Goal: Information Seeking & Learning: Find specific fact

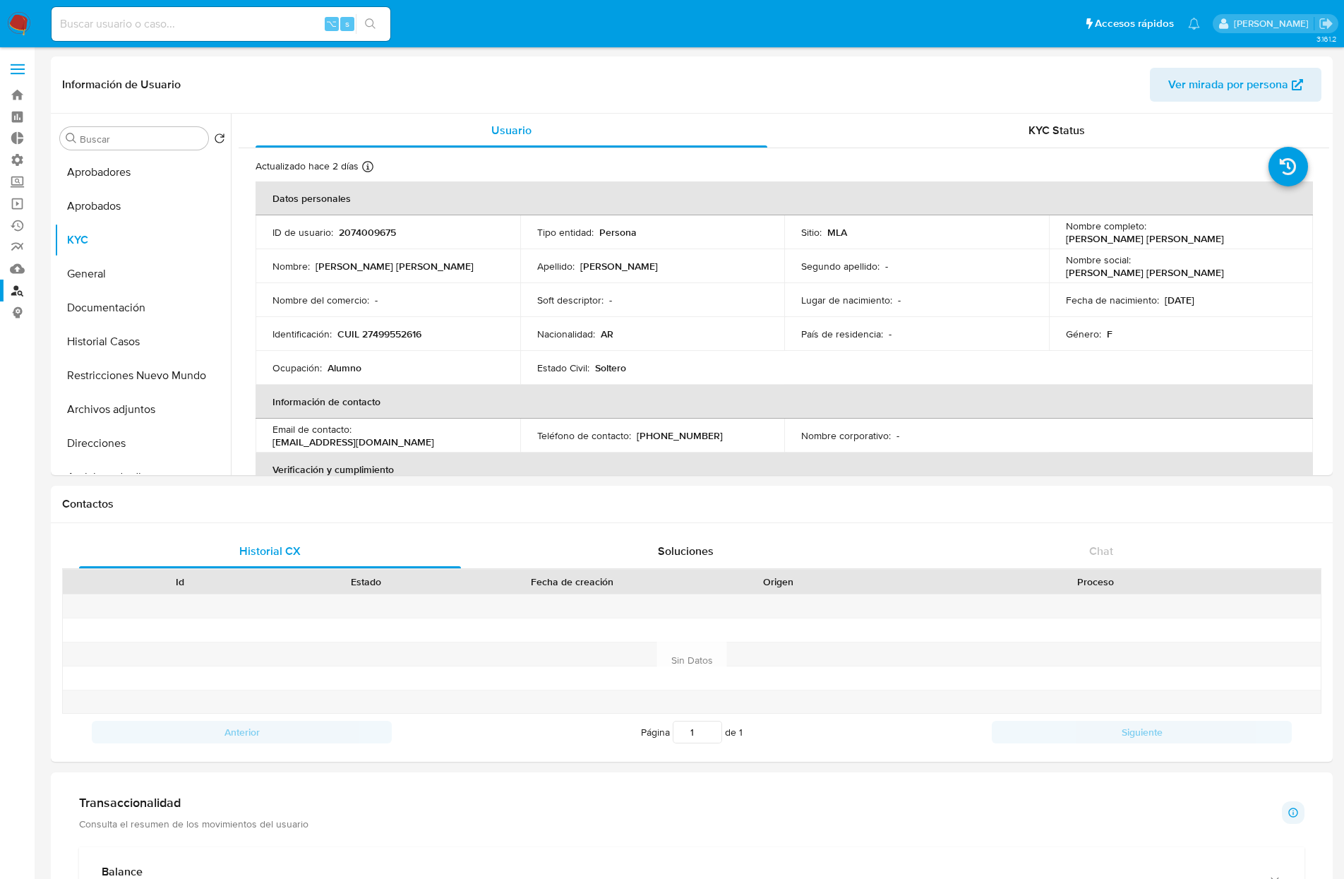
select select "10"
click at [19, 291] on link "Buscador de personas" at bounding box center [84, 291] width 168 height 22
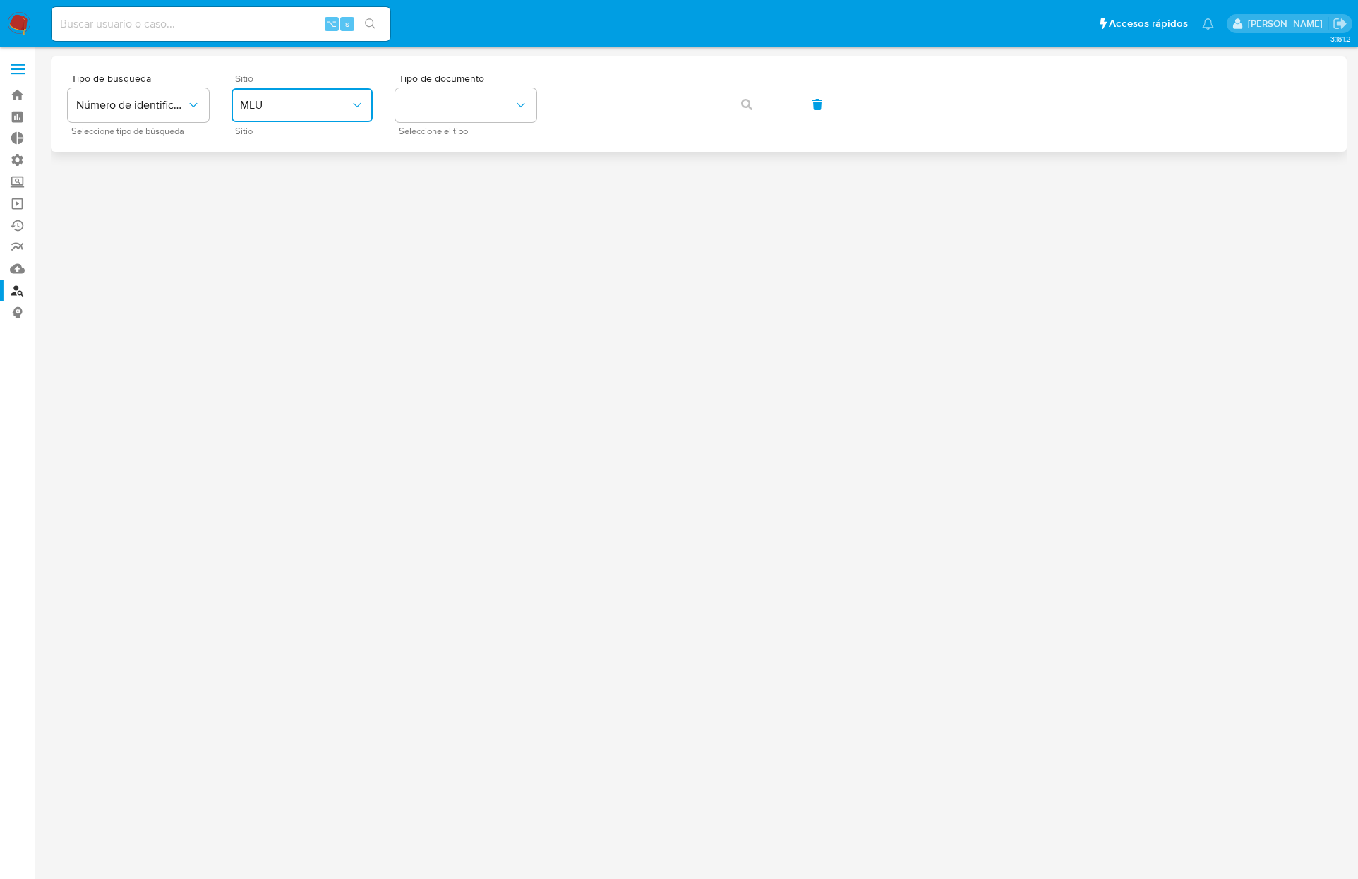
click at [339, 117] on button "MLU" at bounding box center [302, 105] width 141 height 34
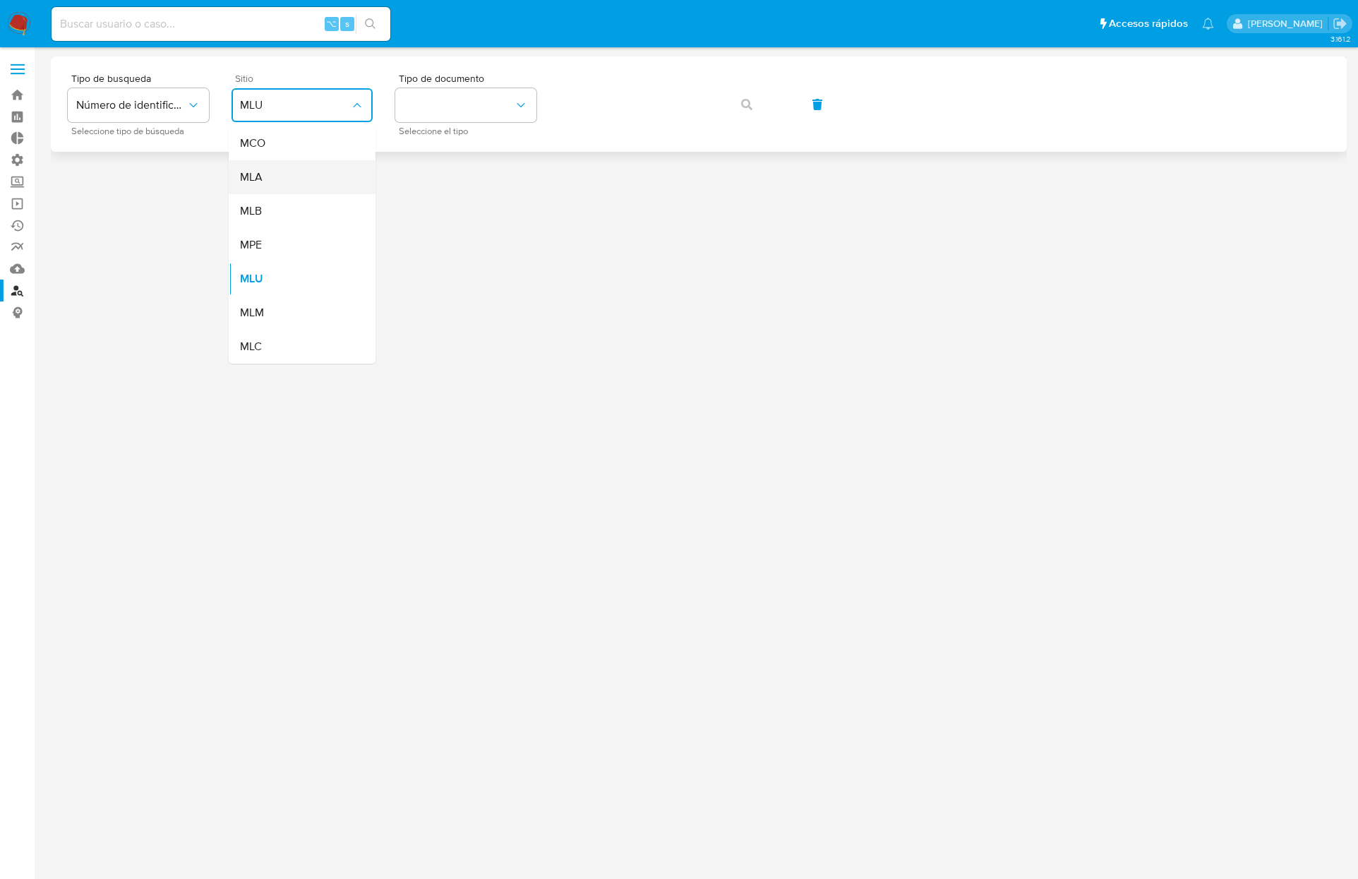
click at [275, 172] on div "MLA" at bounding box center [298, 177] width 116 height 34
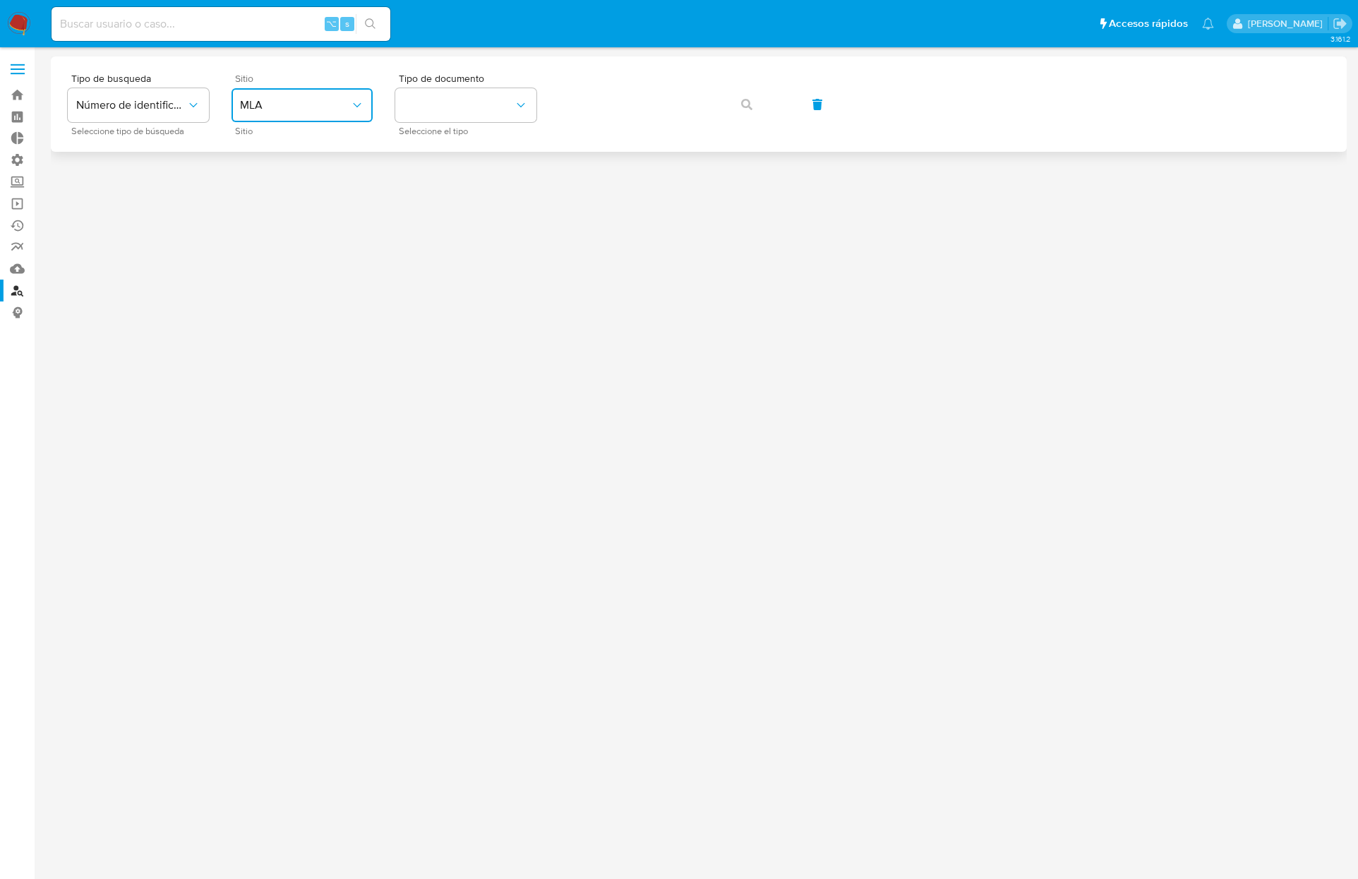
click at [330, 104] on span "MLA" at bounding box center [295, 105] width 110 height 14
click at [278, 222] on div "MLB" at bounding box center [298, 211] width 116 height 34
click at [472, 95] on button "identificationType" at bounding box center [465, 105] width 141 height 34
click at [440, 188] on div "CPF CPF" at bounding box center [462, 198] width 116 height 48
click at [725, 104] on button "button" at bounding box center [747, 105] width 48 height 34
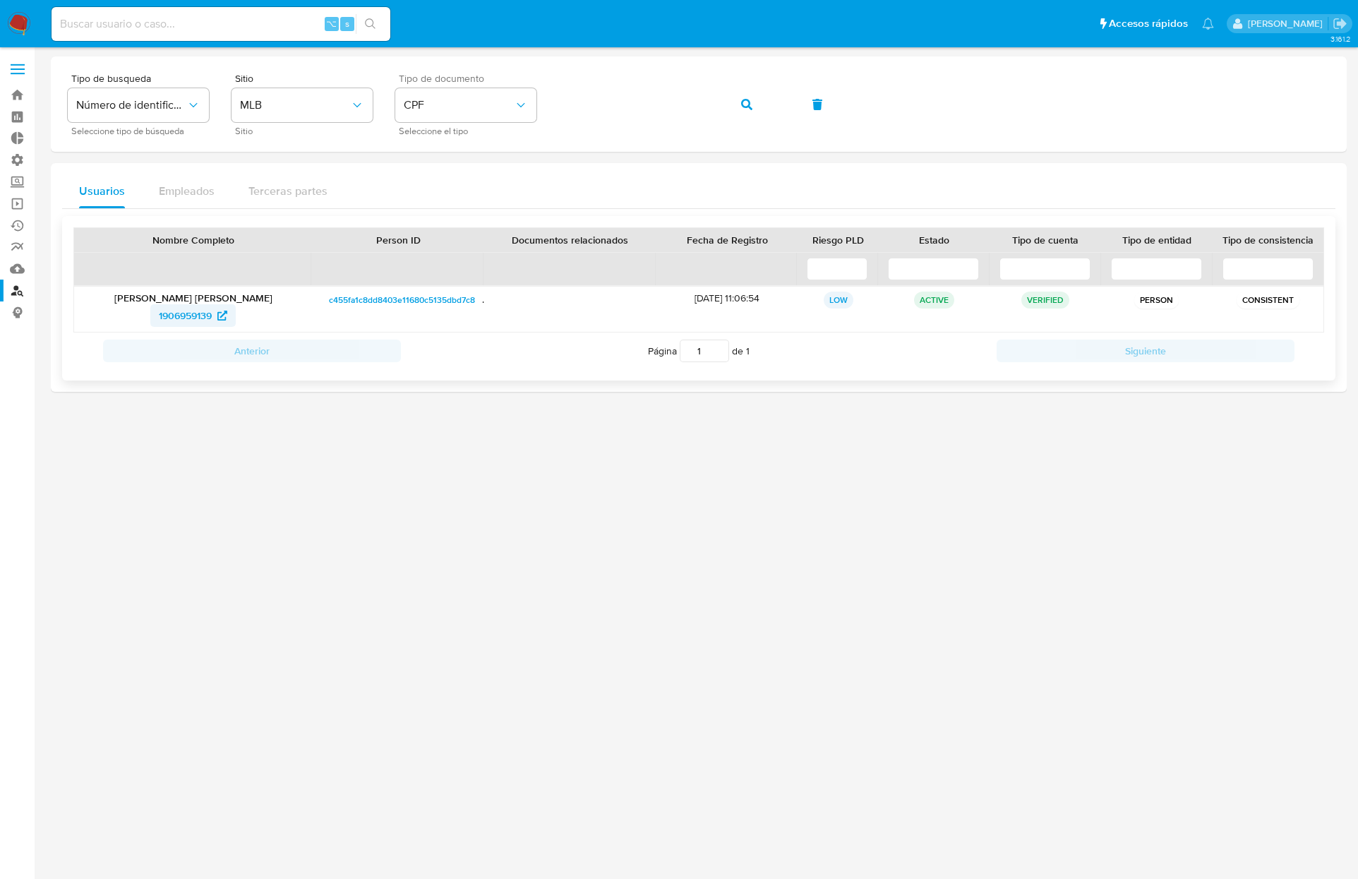
click at [188, 311] on span "1906959139" at bounding box center [185, 315] width 53 height 23
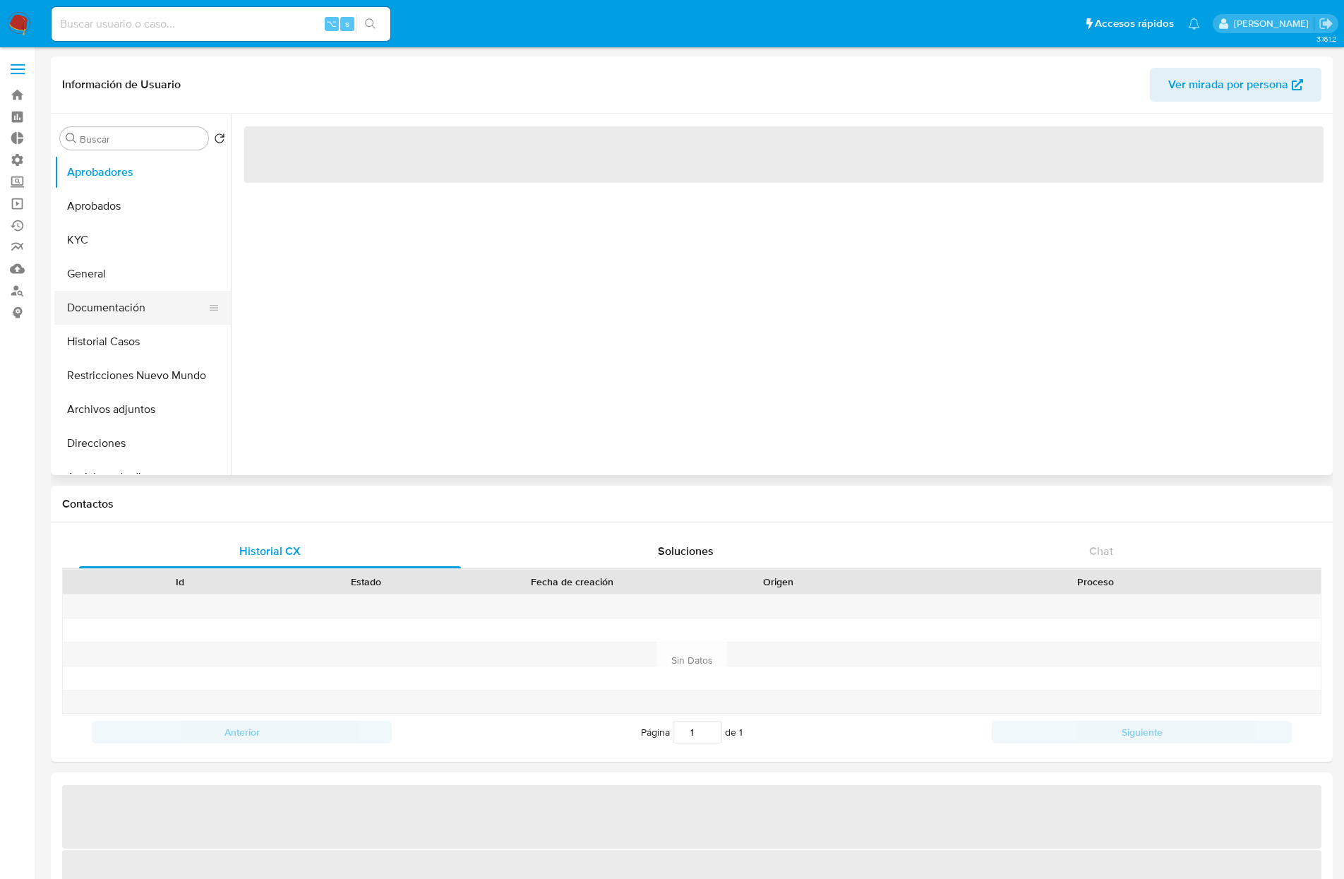
select select "10"
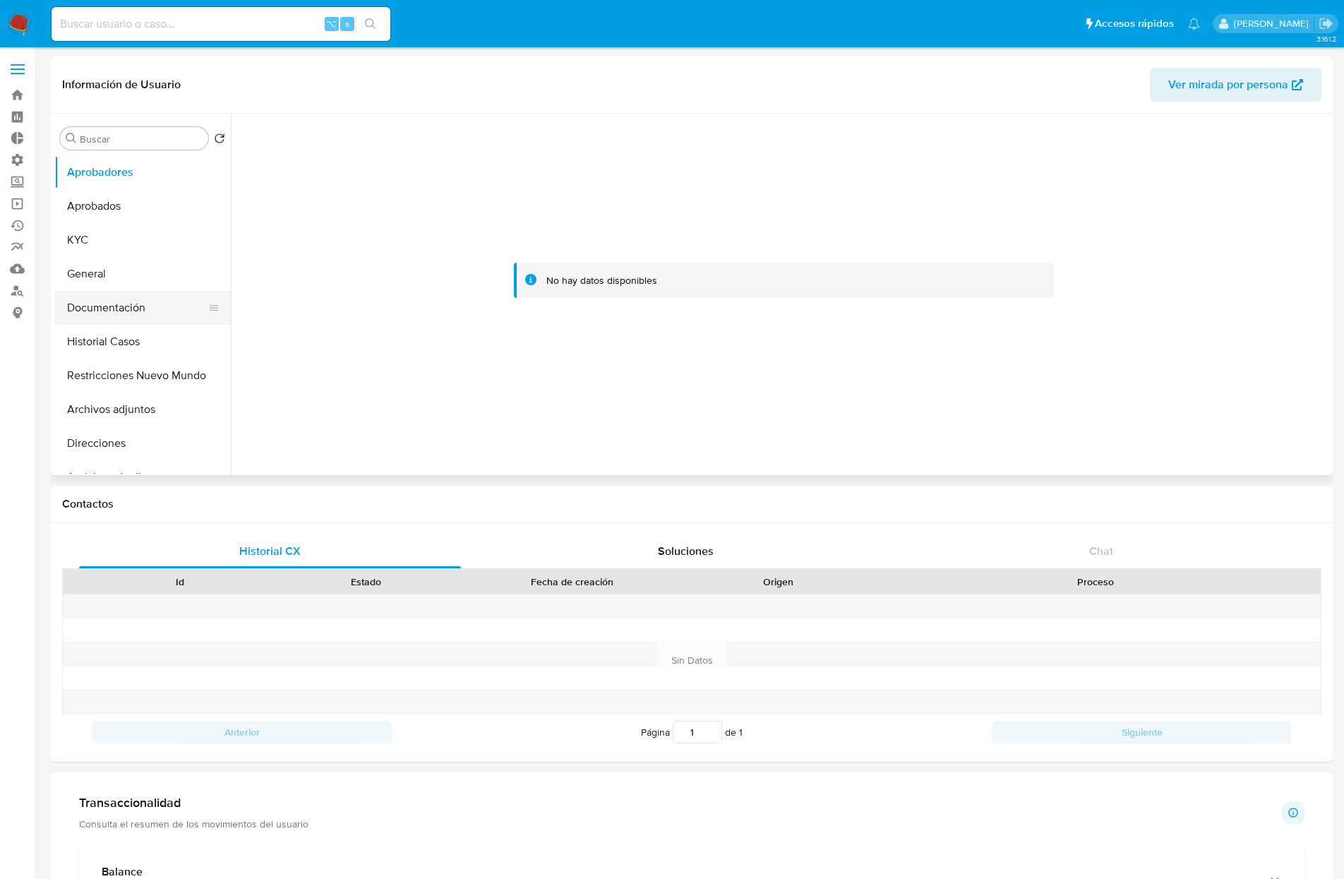
click at [94, 309] on button "Documentación" at bounding box center [136, 308] width 165 height 34
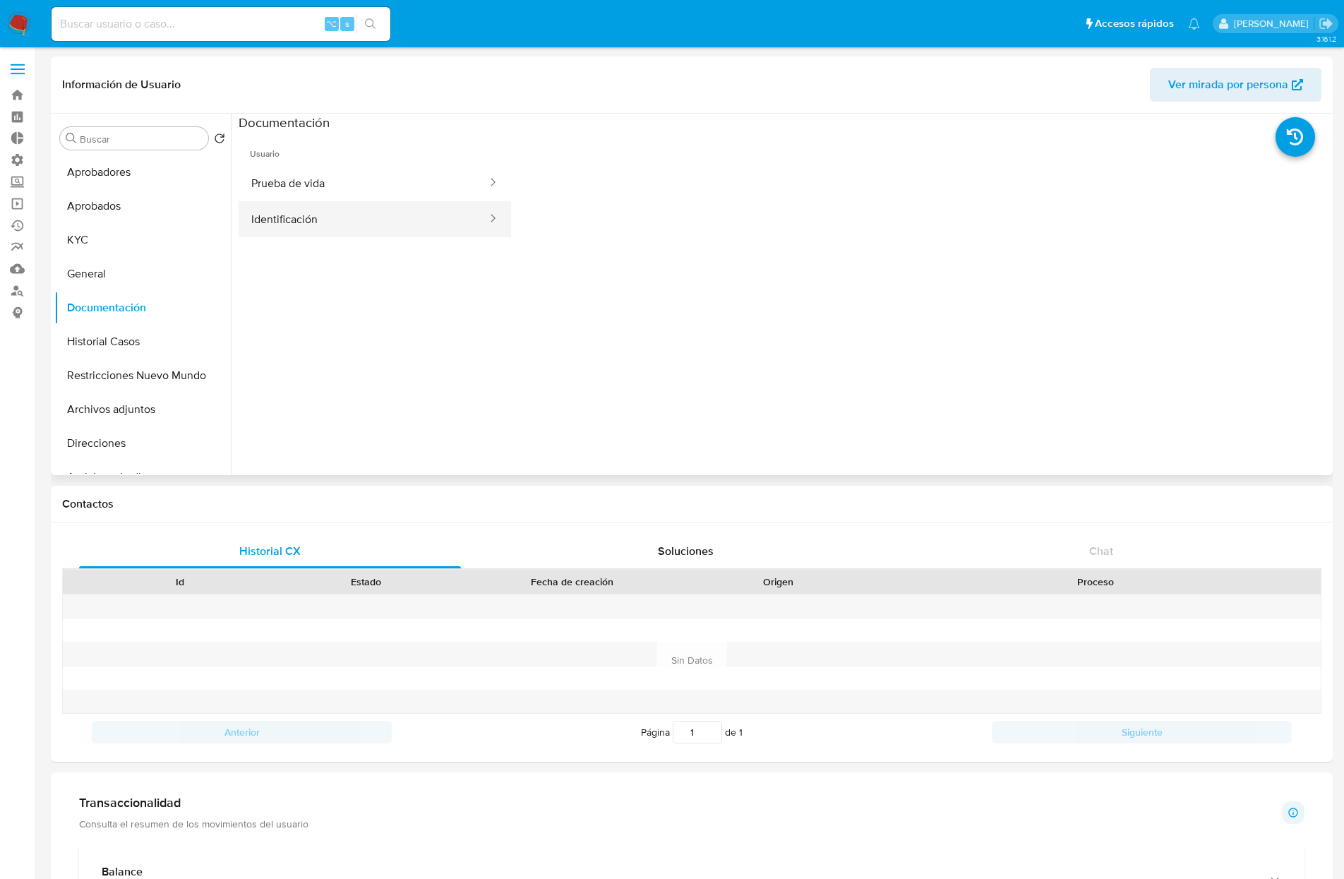
click at [282, 219] on button "Identificación" at bounding box center [364, 219] width 250 height 36
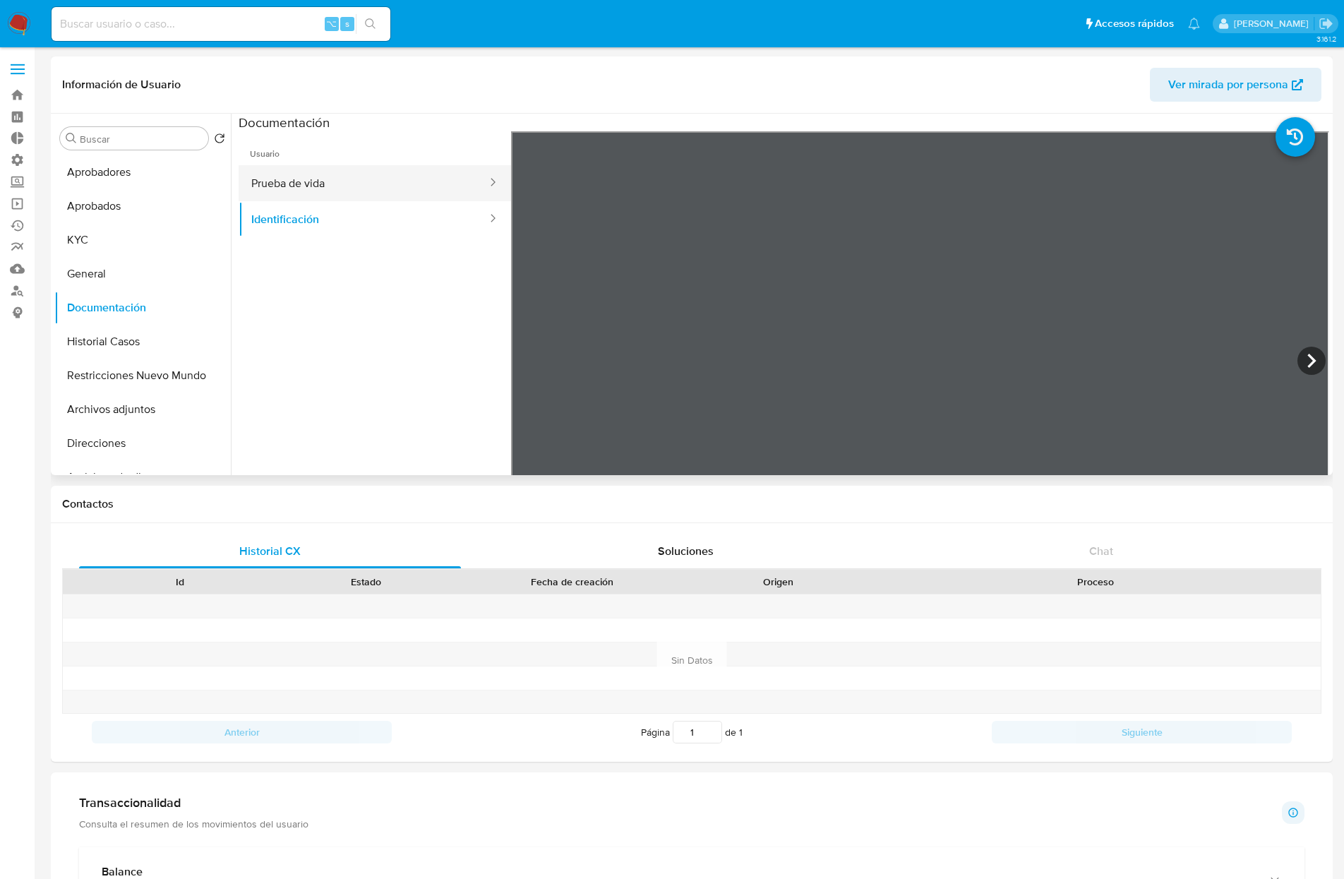
click at [404, 175] on button "Prueba de vida" at bounding box center [364, 183] width 250 height 36
click at [105, 232] on button "KYC" at bounding box center [136, 240] width 165 height 34
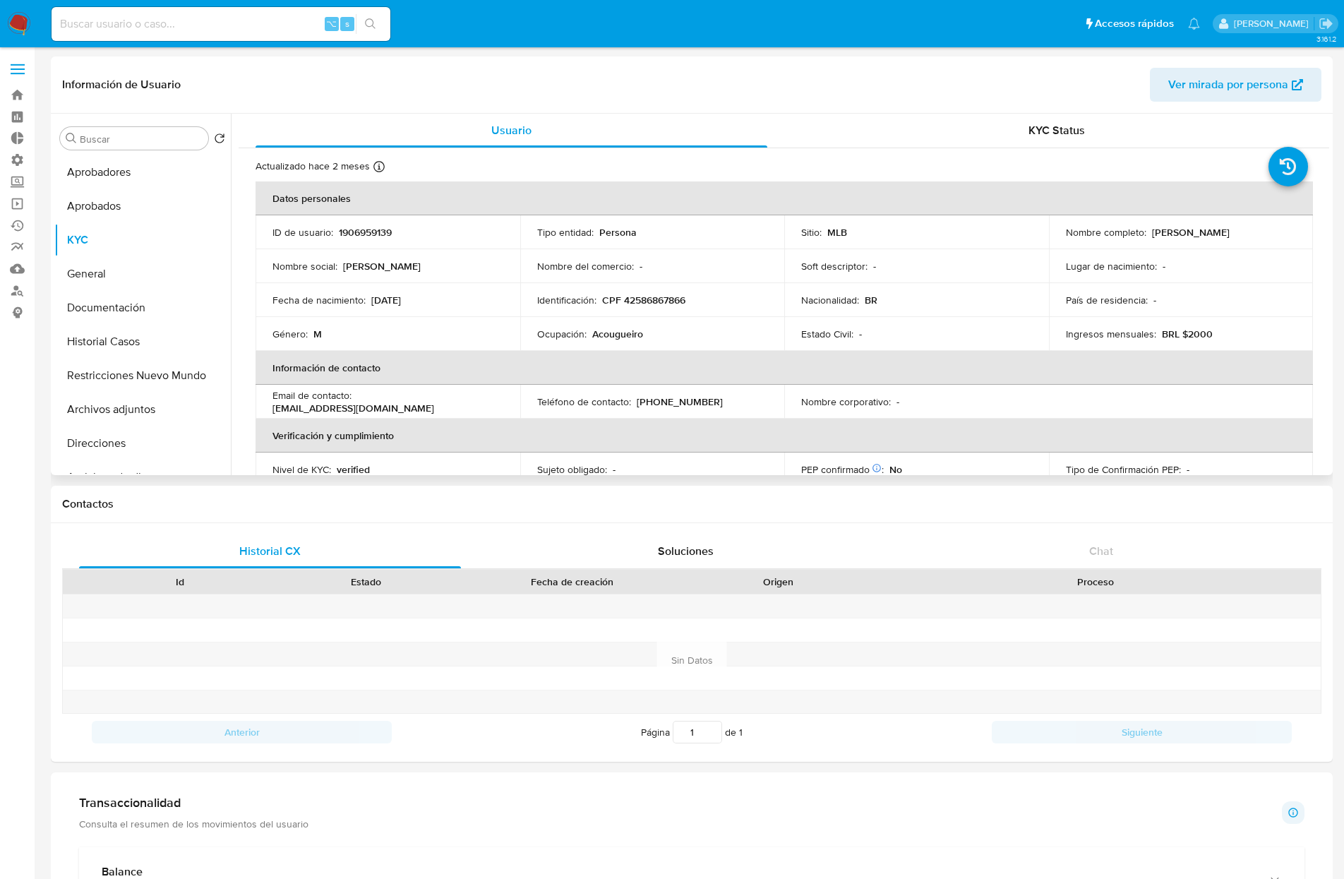
drag, startPoint x: 367, startPoint y: 299, endPoint x: 492, endPoint y: 304, distance: 125.0
click at [492, 304] on div "Fecha de nacimiento : [DEMOGRAPHIC_DATA]" at bounding box center [387, 300] width 231 height 13
copy div "[DATE]"
click at [83, 289] on button "General" at bounding box center [136, 274] width 165 height 34
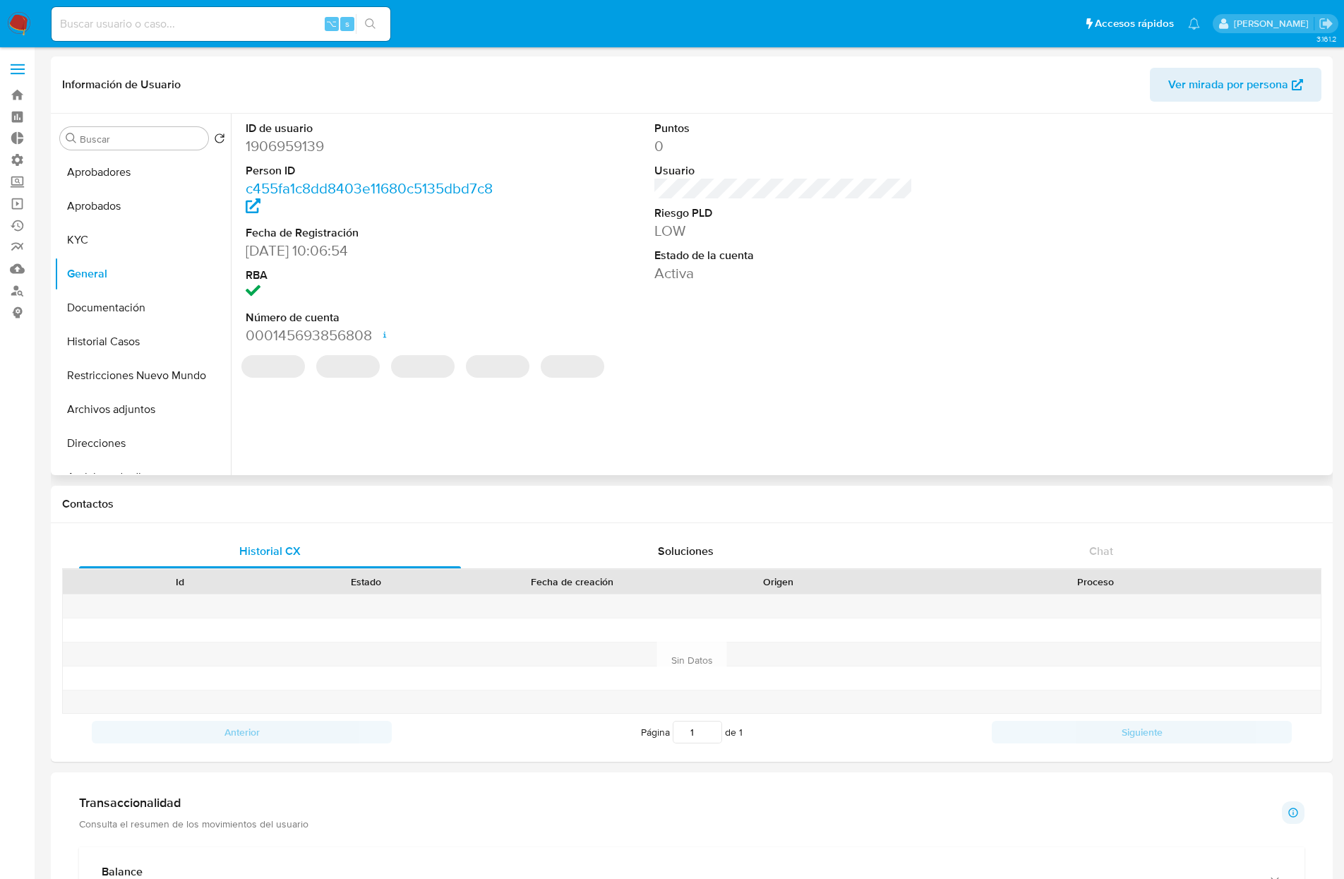
click at [297, 148] on dd "1906959139" at bounding box center [375, 146] width 258 height 20
copy dd "1906959139"
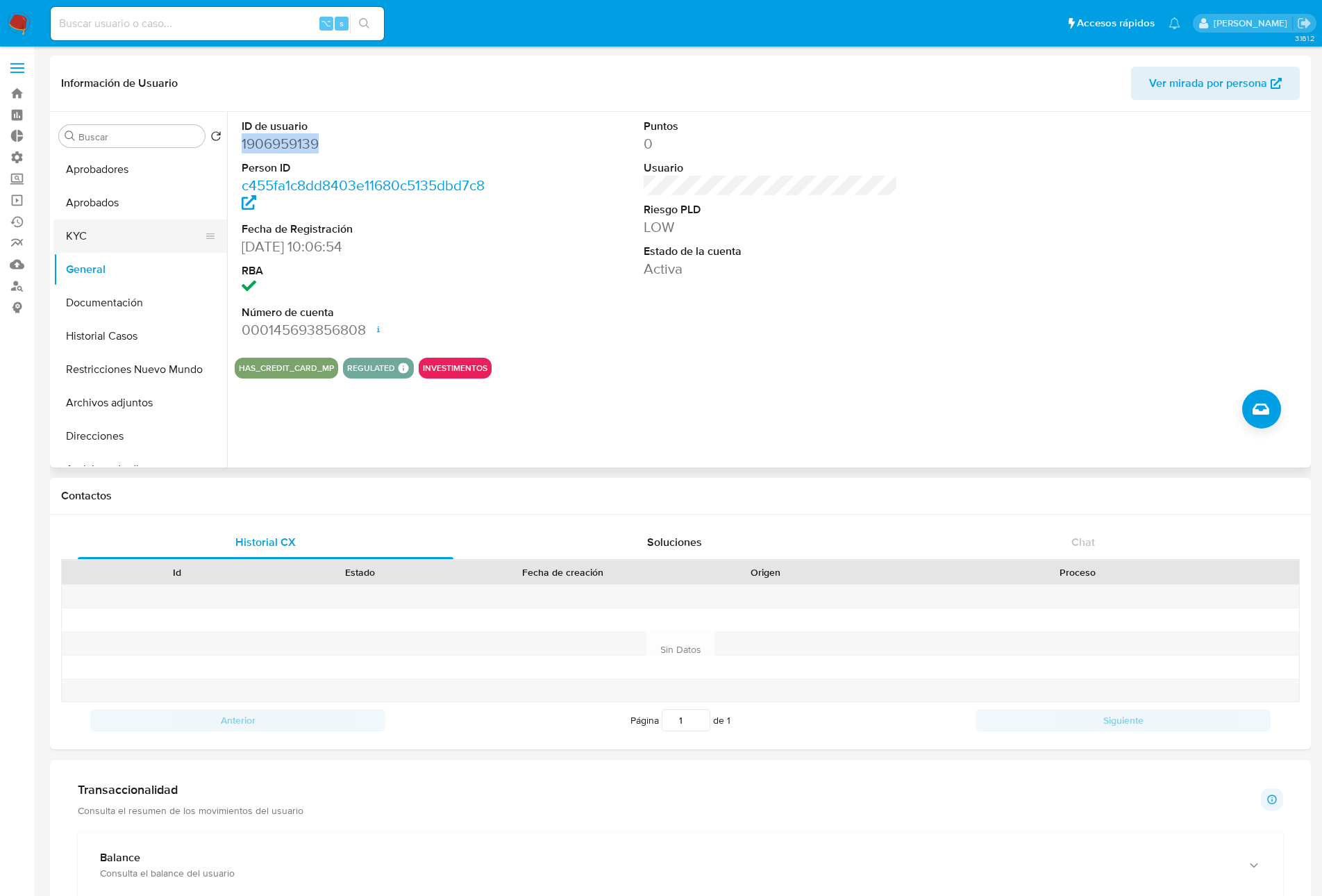
click at [98, 240] on button "KYC" at bounding box center [134, 236] width 162 height 33
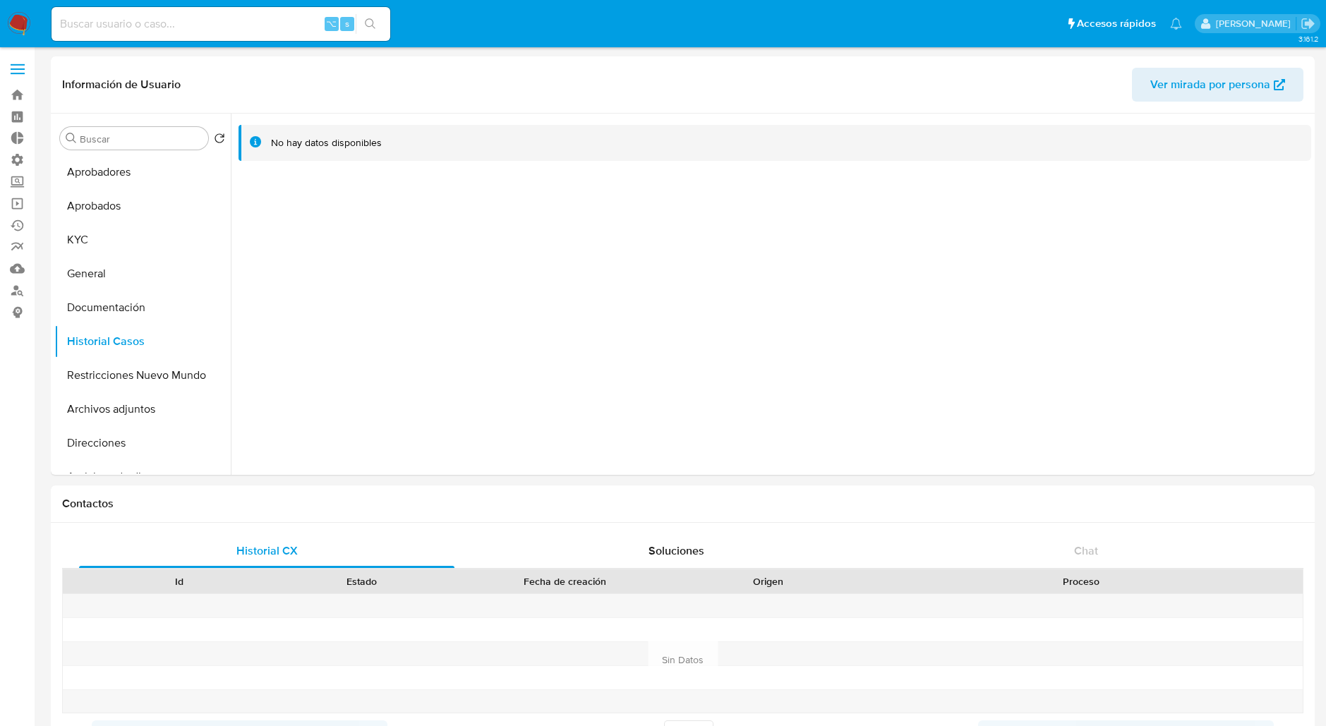
select select "10"
